Goal: Find specific page/section: Find specific page/section

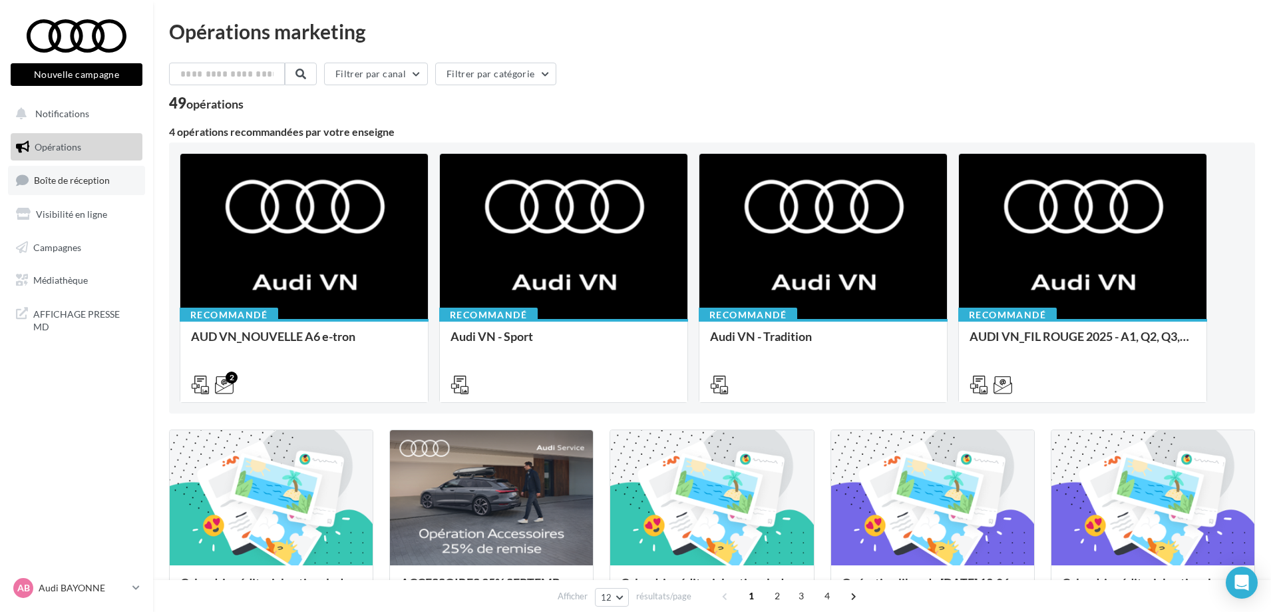
click at [61, 172] on link "Boîte de réception" at bounding box center [76, 180] width 137 height 29
